Goal: Information Seeking & Learning: Learn about a topic

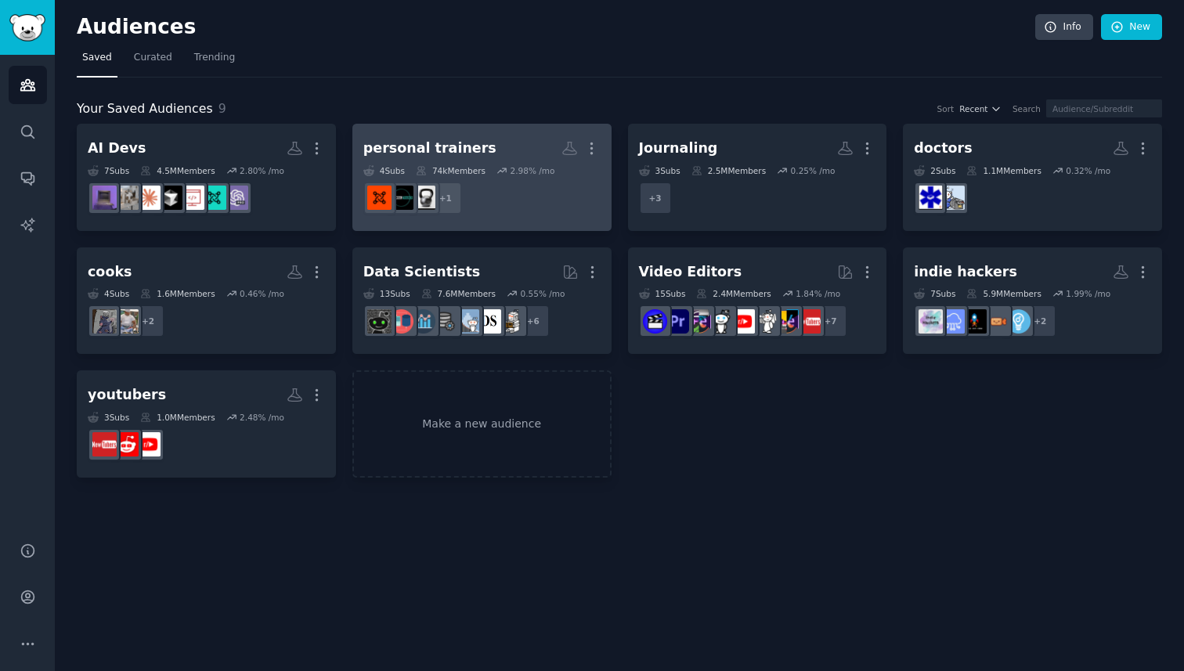
click at [551, 209] on dd "+ 1" at bounding box center [481, 198] width 237 height 44
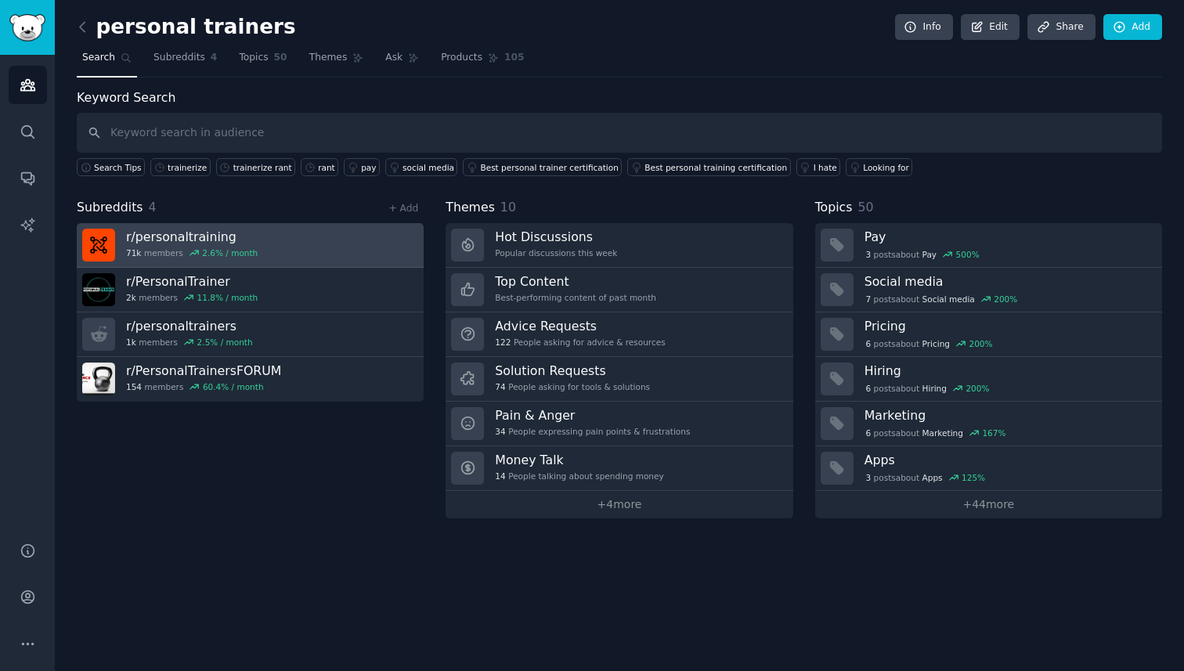
click at [288, 247] on link "r/ personaltraining 71k members 2.6 % / month" at bounding box center [250, 245] width 347 height 45
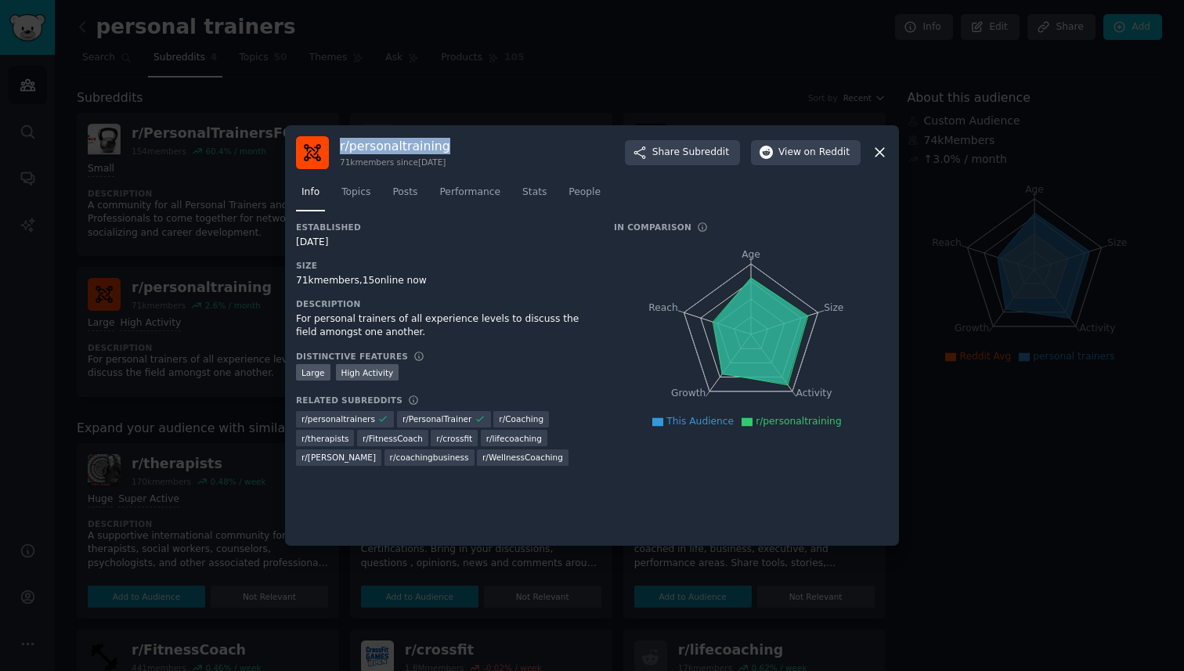
drag, startPoint x: 481, startPoint y: 145, endPoint x: 340, endPoint y: 138, distance: 141.1
click at [340, 138] on div "r/ personaltraining 71k members since [DATE] Share Subreddit View on Reddit" at bounding box center [592, 152] width 592 height 33
copy h3 "r/ personaltraining"
